Goal: Communication & Community: Answer question/provide support

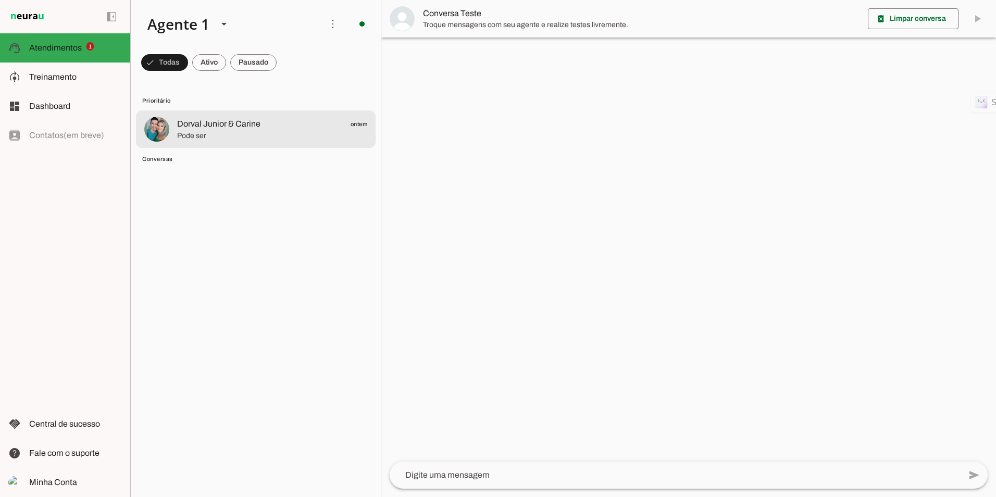
click at [213, 124] on span "Dorval Junior & Carine" at bounding box center [218, 124] width 83 height 13
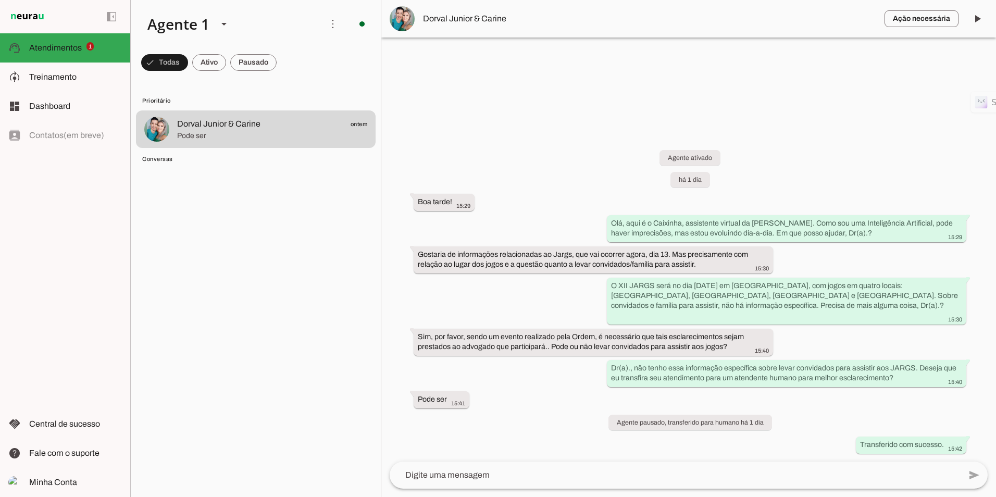
click at [432, 20] on span "Dorval Junior & Carine" at bounding box center [649, 19] width 453 height 13
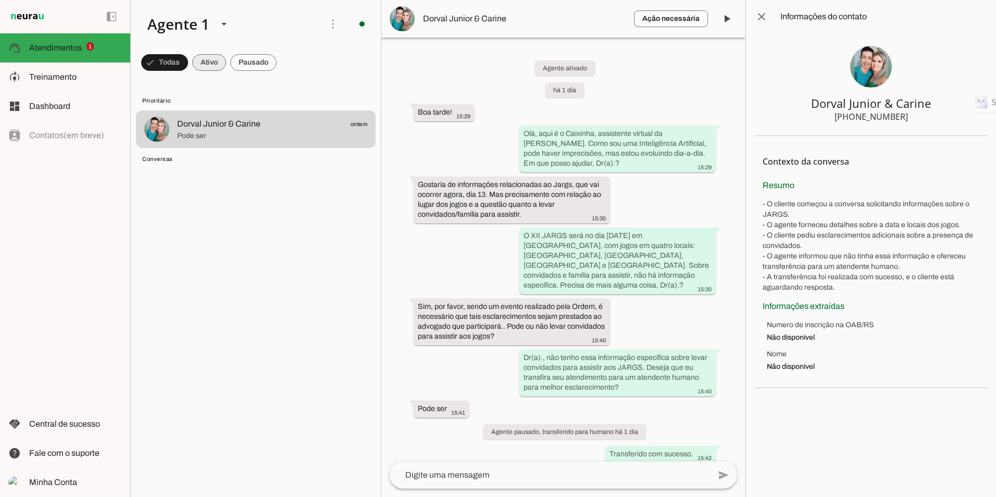
click at [218, 61] on span at bounding box center [209, 62] width 34 height 25
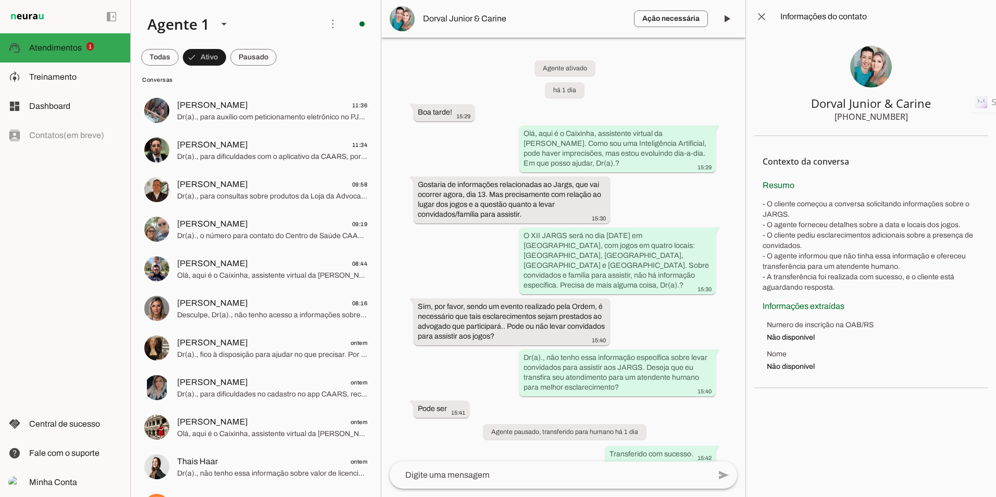
scroll to position [365, 0]
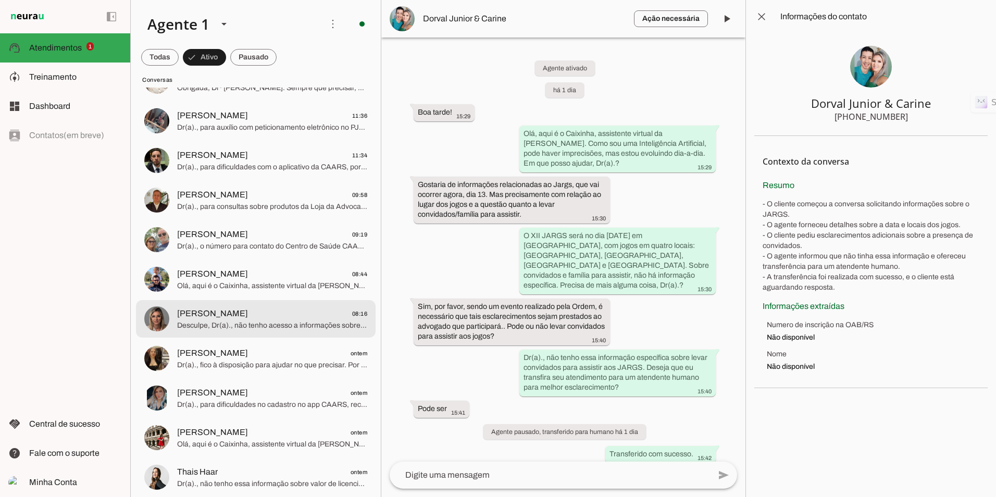
click at [205, 322] on span "Desculpe, Dr(a)., não tenho acesso a informações sobre mensalidade da OAB. Como…" at bounding box center [272, 326] width 190 height 10
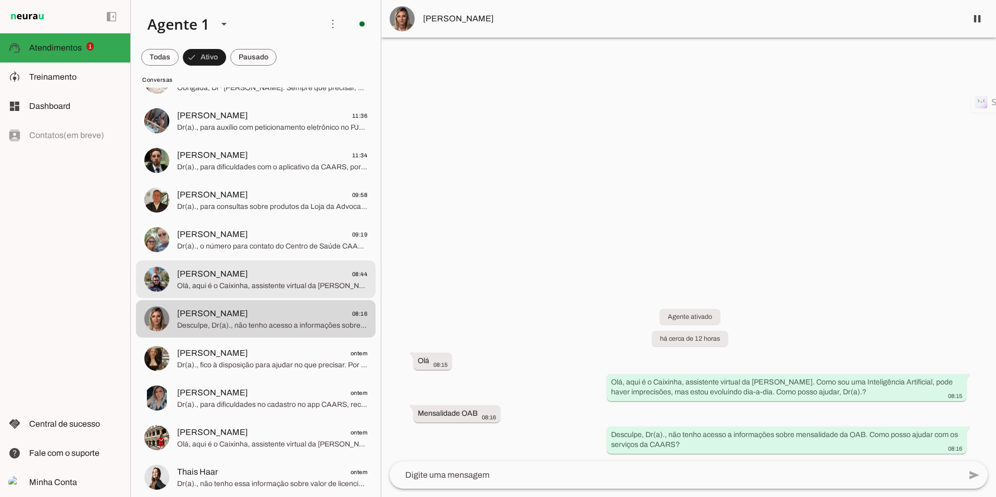
click at [258, 287] on span "Olá, aqui é o Caixinha, assistente virtual da [PERSON_NAME]. Como sou uma Intel…" at bounding box center [272, 286] width 190 height 10
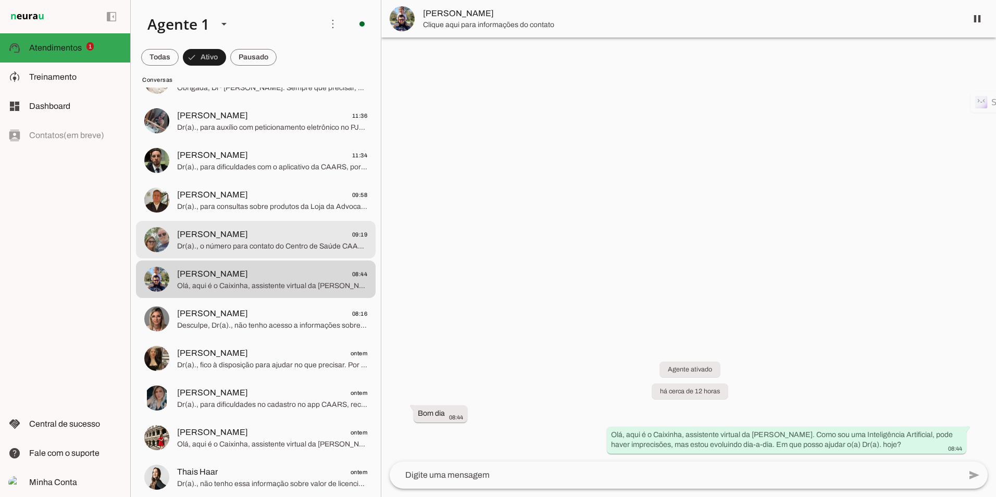
click at [242, 238] on span "[PERSON_NAME]" at bounding box center [212, 234] width 71 height 13
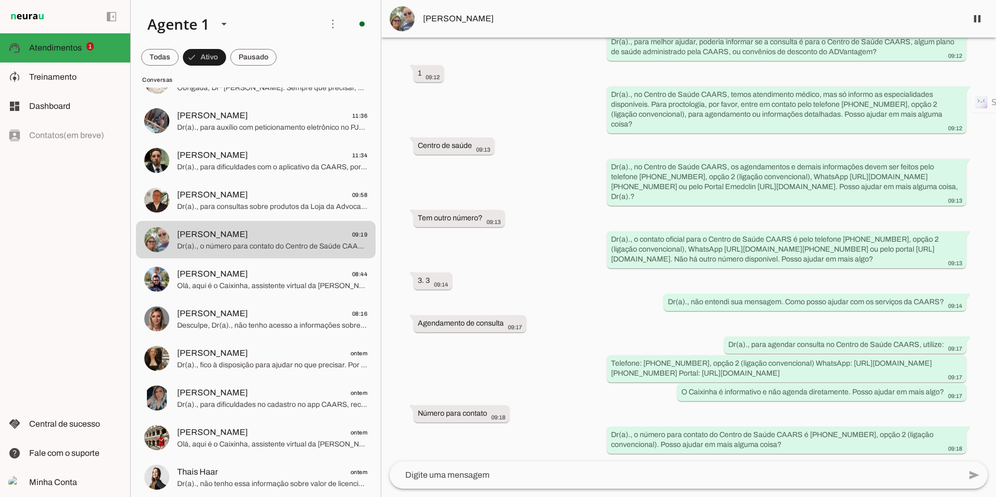
scroll to position [201, 0]
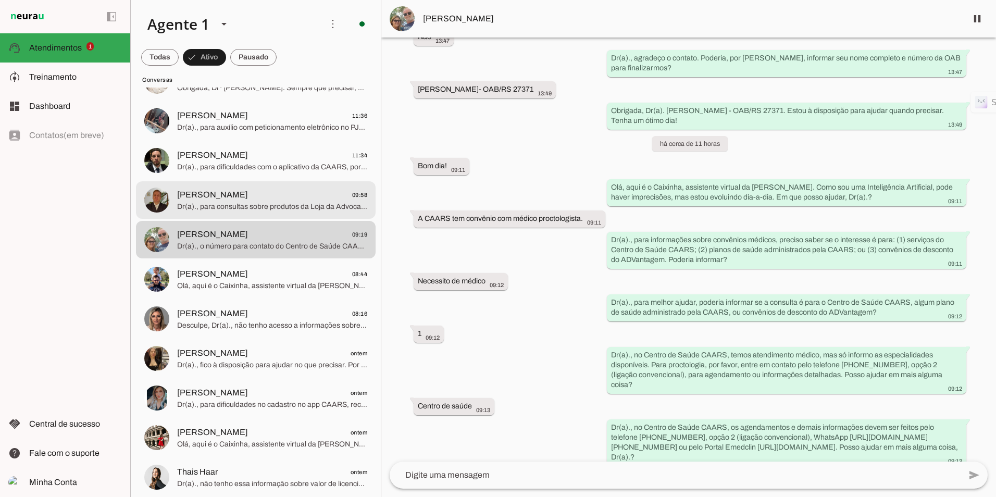
click at [219, 195] on span "[PERSON_NAME]" at bounding box center [212, 195] width 71 height 13
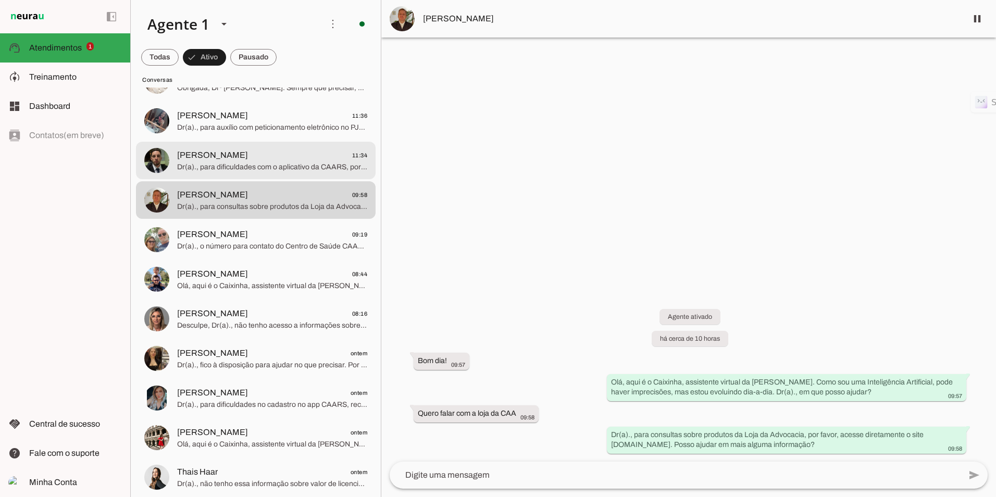
click at [277, 158] on span "[PERSON_NAME] 11:34" at bounding box center [272, 155] width 190 height 13
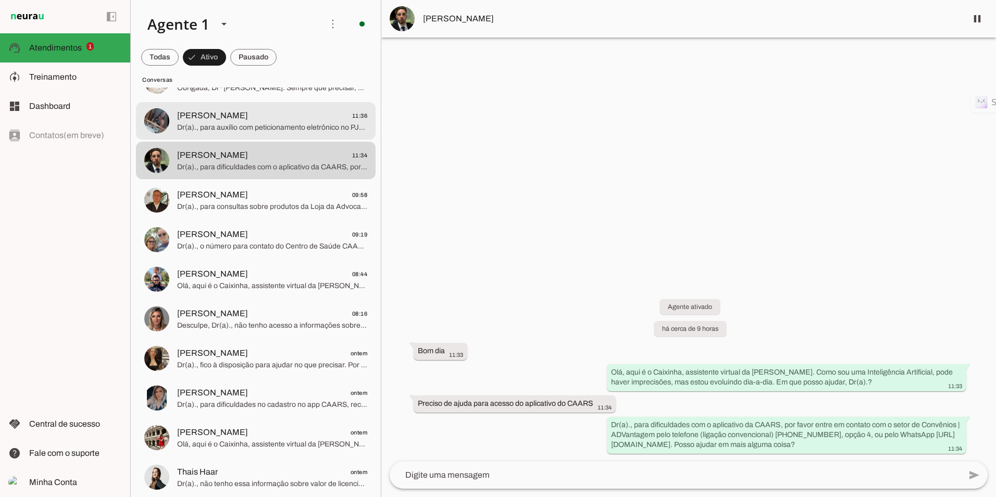
click at [217, 115] on span "[PERSON_NAME]" at bounding box center [212, 115] width 71 height 13
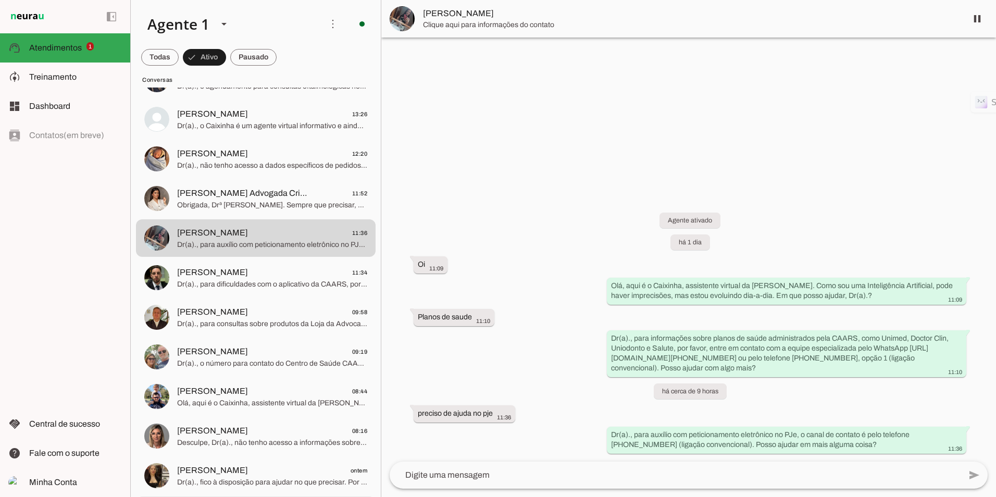
scroll to position [208, 0]
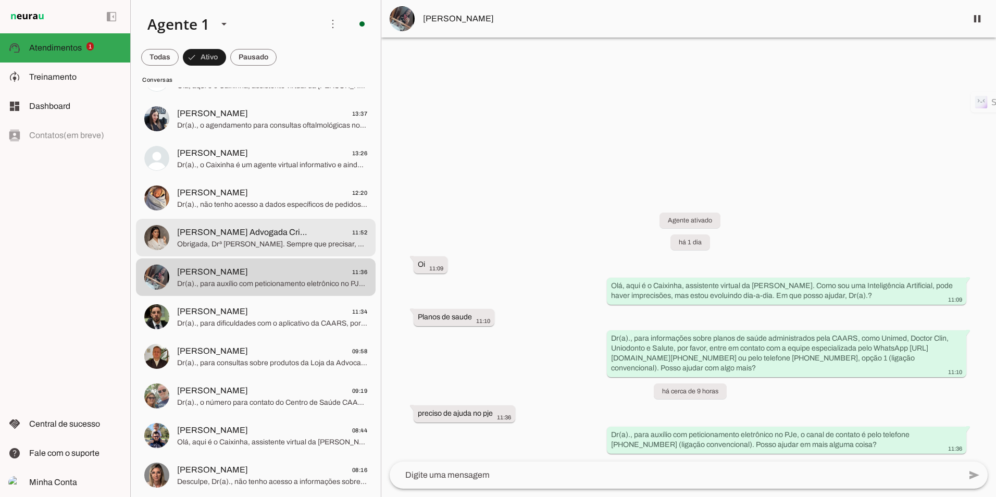
click at [251, 237] on span "[PERSON_NAME] Advogada Criminalista" at bounding box center [245, 232] width 137 height 13
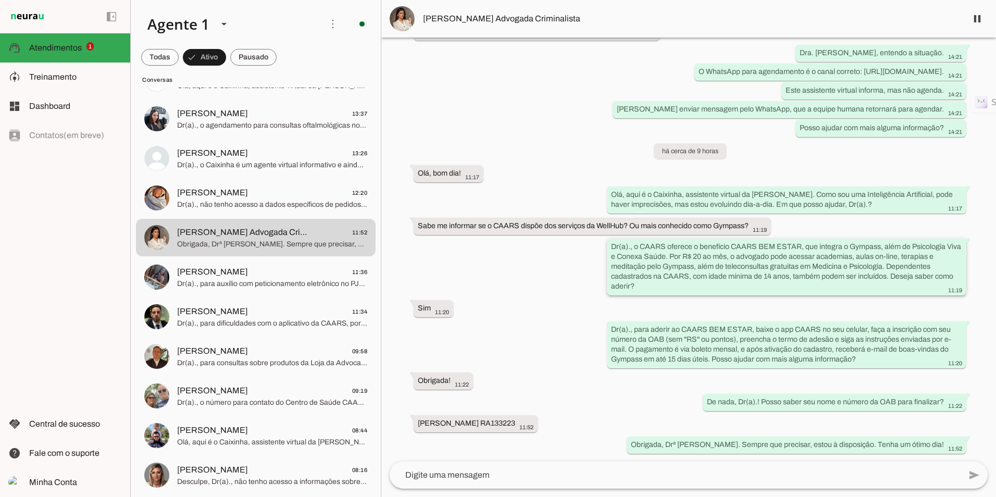
scroll to position [614, 0]
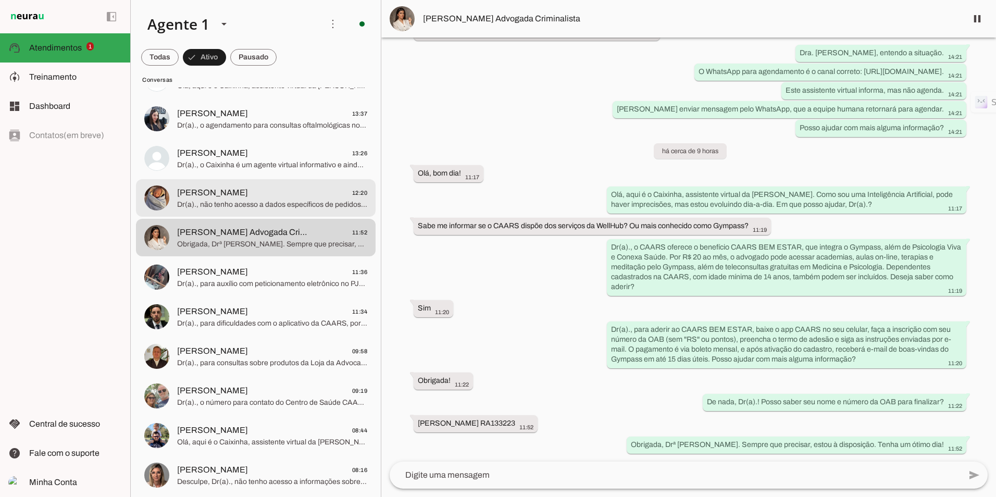
click at [234, 206] on span "Dr(a)., não tenho acesso a dados específicos de pedidos ou protocolos. Recomend…" at bounding box center [272, 205] width 190 height 10
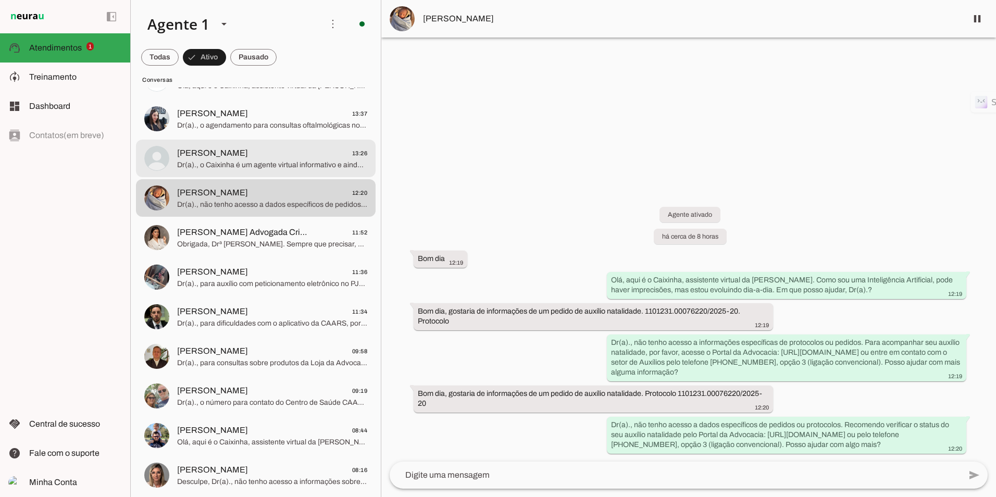
click at [242, 150] on span "[PERSON_NAME] 13:26" at bounding box center [272, 153] width 190 height 13
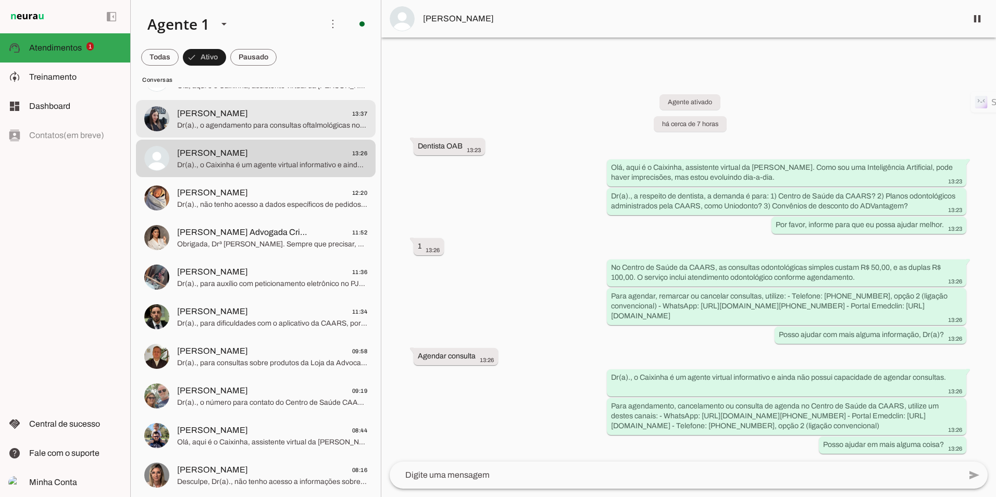
click at [236, 122] on span "Dr(a)., o agendamento para consultas oftalmológicas no Centro de Saúde da CAARS…" at bounding box center [272, 125] width 190 height 10
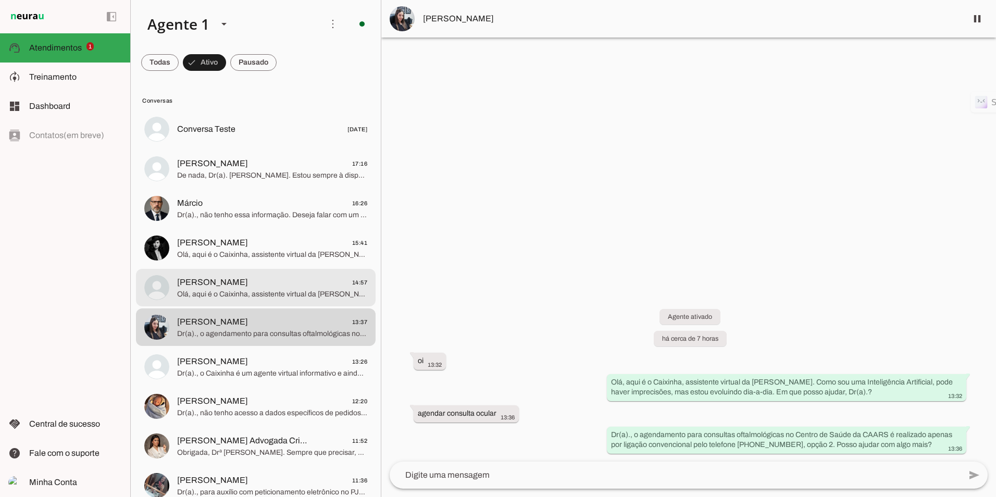
click at [257, 293] on span "Olá, aqui é o Caixinha, assistente virtual da [PERSON_NAME]. Como sou uma Intel…" at bounding box center [272, 294] width 190 height 10
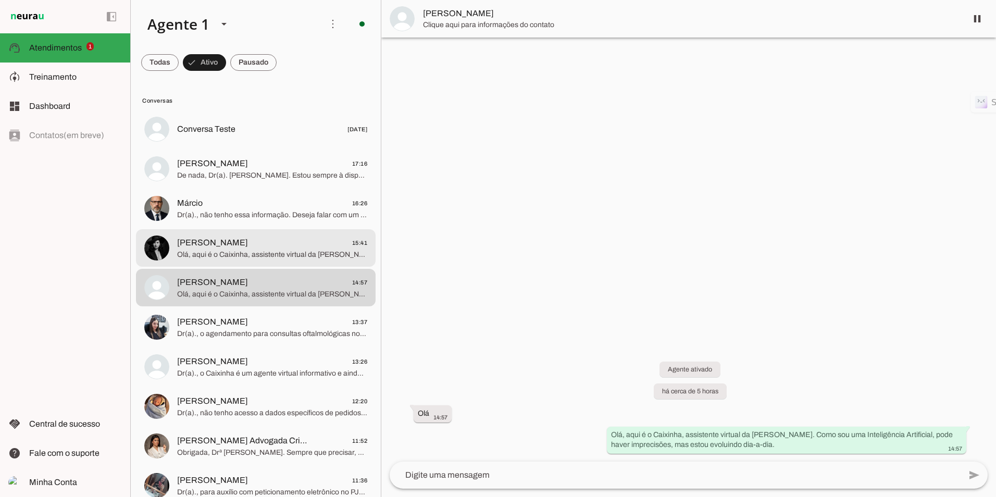
click at [269, 252] on span "Olá, aqui é o Caixinha, assistente virtual da [PERSON_NAME]. Como sou uma Intel…" at bounding box center [272, 255] width 190 height 10
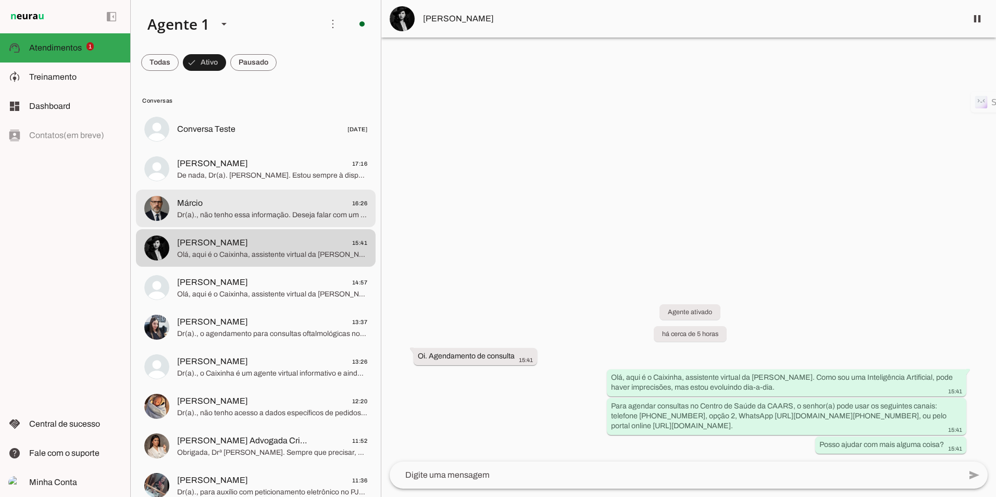
click at [218, 207] on span "Márcio 16:26" at bounding box center [272, 203] width 190 height 13
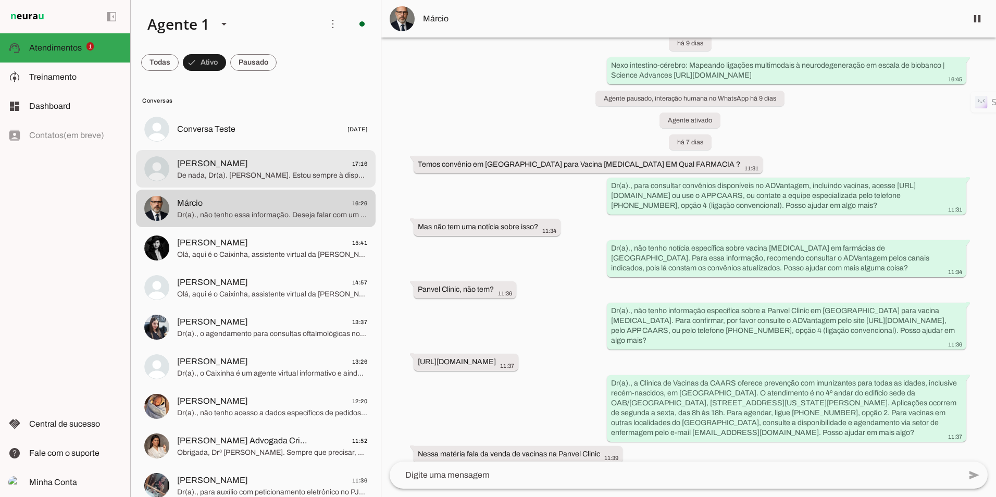
click at [258, 168] on span "[PERSON_NAME] 17:16" at bounding box center [272, 163] width 190 height 13
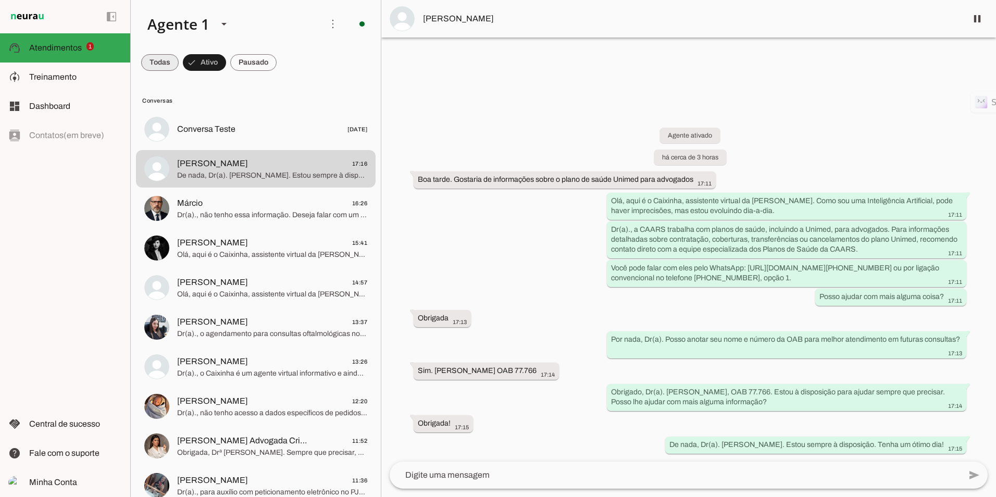
click at [166, 56] on span at bounding box center [160, 62] width 38 height 25
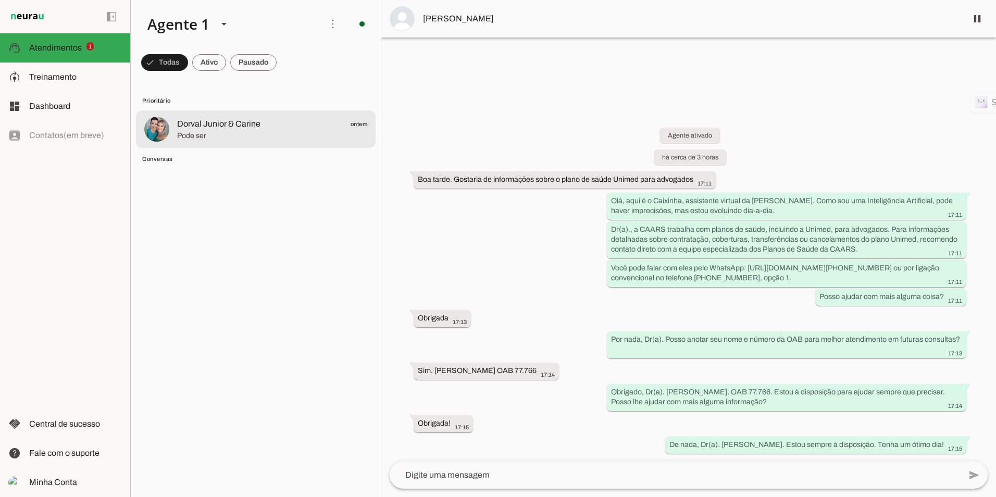
click at [237, 132] on span "Pode ser" at bounding box center [272, 136] width 190 height 10
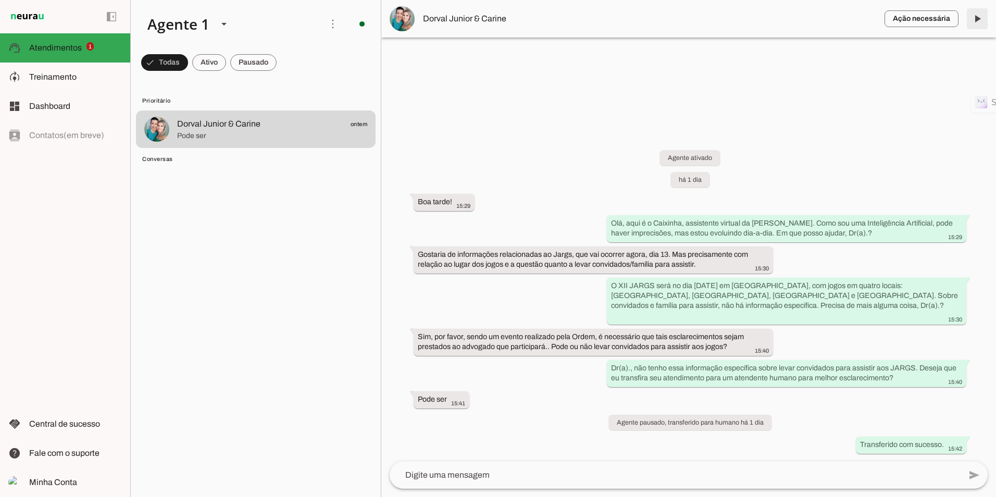
click at [983, 18] on span at bounding box center [977, 18] width 25 height 25
